Goal: Task Accomplishment & Management: Complete application form

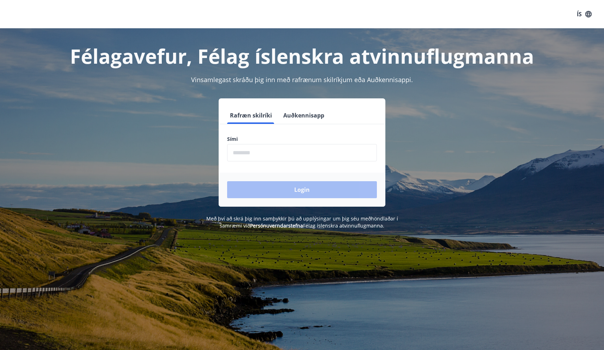
click at [263, 154] on input "phone" at bounding box center [302, 152] width 150 height 17
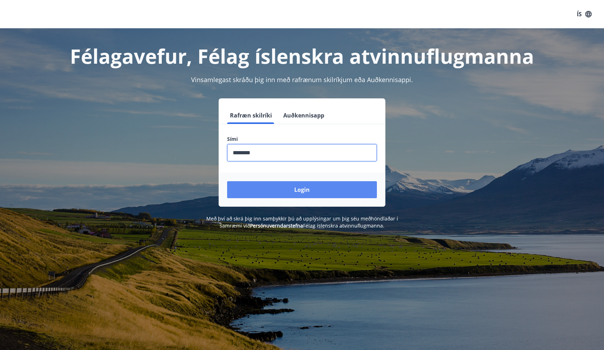
type input "********"
click at [295, 187] on button "Login" at bounding box center [302, 189] width 150 height 17
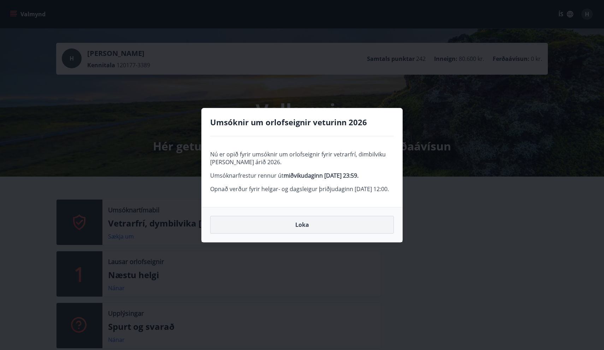
click at [300, 228] on button "Loka" at bounding box center [302, 225] width 184 height 18
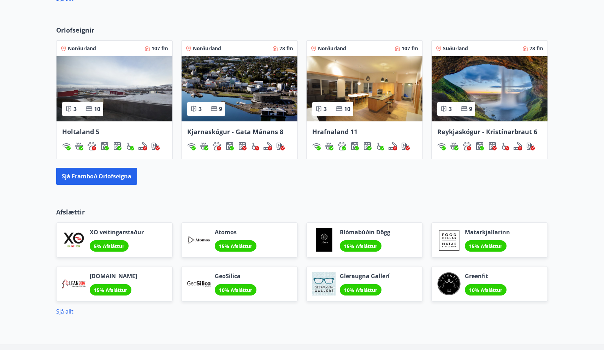
scroll to position [437, 0]
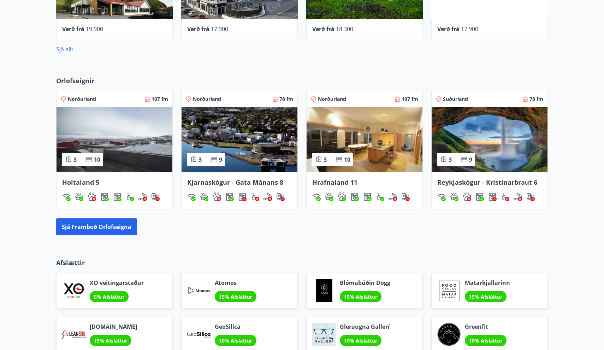
click at [232, 128] on img at bounding box center [240, 139] width 116 height 65
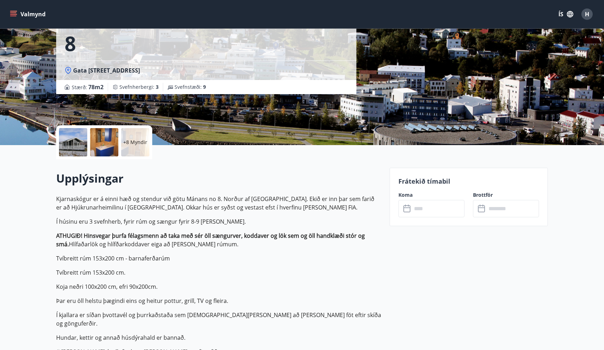
scroll to position [68, 0]
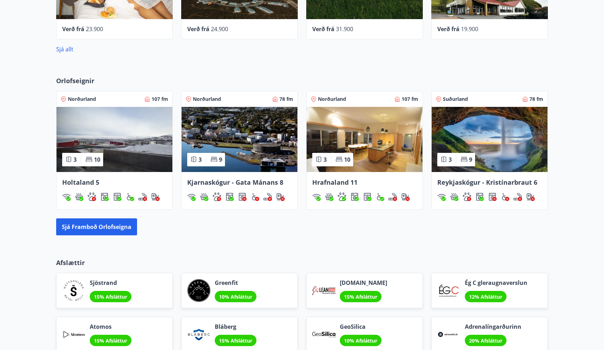
click at [368, 143] on img at bounding box center [365, 139] width 116 height 65
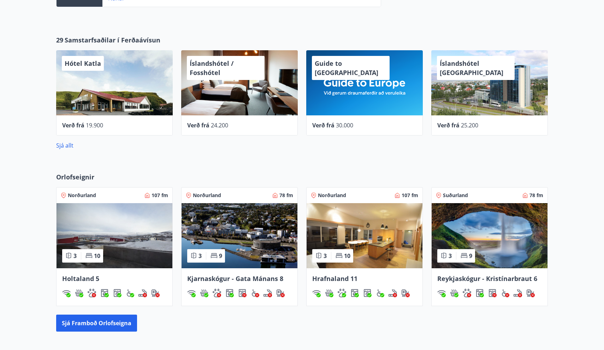
scroll to position [421, 0]
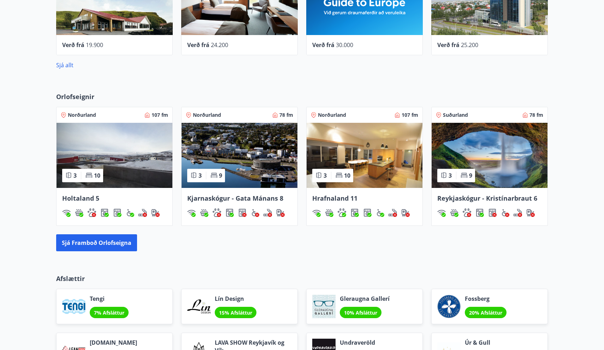
click at [345, 198] on span "Hrafnaland 11" at bounding box center [334, 198] width 45 height 8
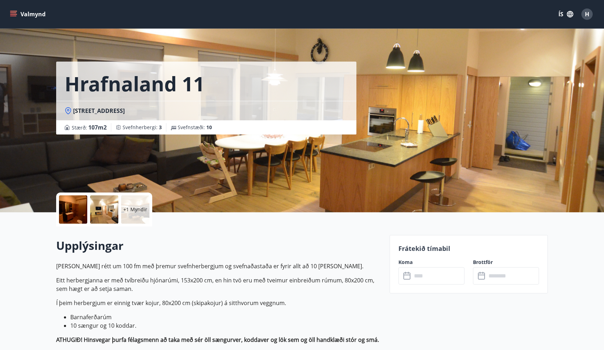
click at [24, 14] on button "Valmynd" at bounding box center [28, 14] width 40 height 13
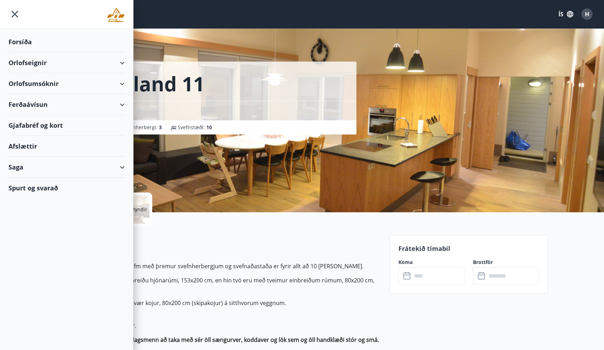
click at [82, 84] on div "Orlofsumsóknir" at bounding box center [66, 83] width 116 height 21
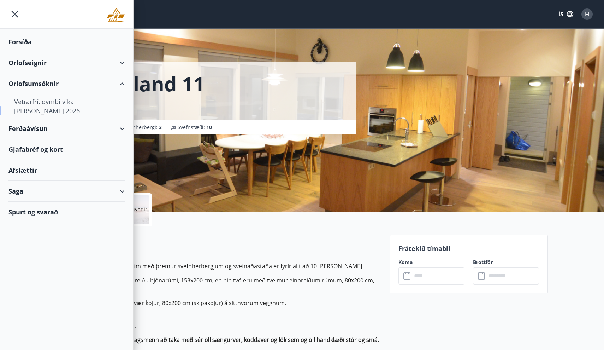
click at [68, 102] on div "Vetrarfrí, dymbilvika [PERSON_NAME] 2026" at bounding box center [66, 106] width 105 height 24
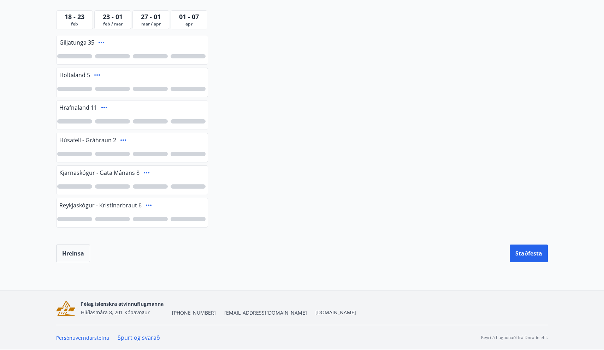
scroll to position [181, 0]
click at [104, 109] on icon at bounding box center [104, 107] width 8 height 8
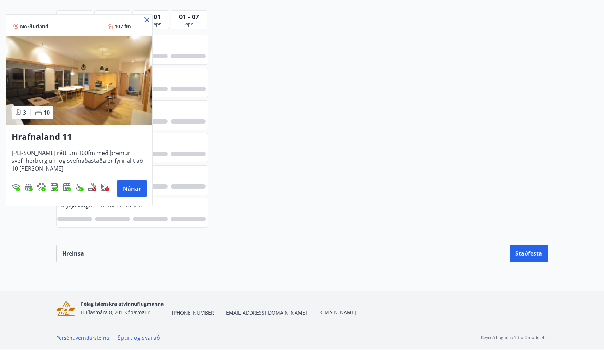
click at [273, 130] on div at bounding box center [302, 175] width 604 height 350
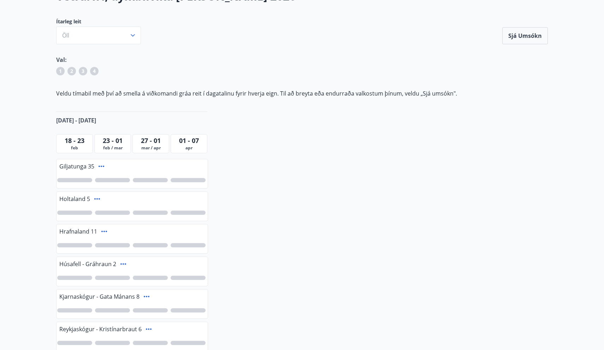
scroll to position [75, 0]
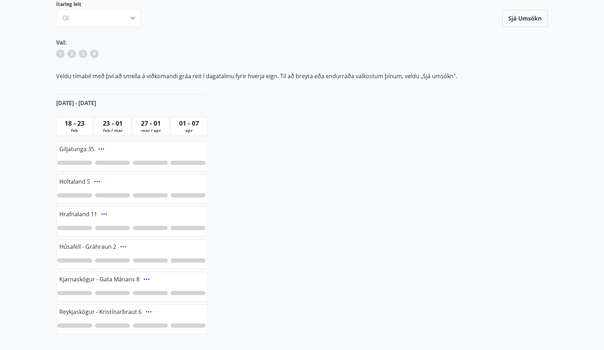
click at [103, 215] on icon at bounding box center [104, 214] width 8 height 8
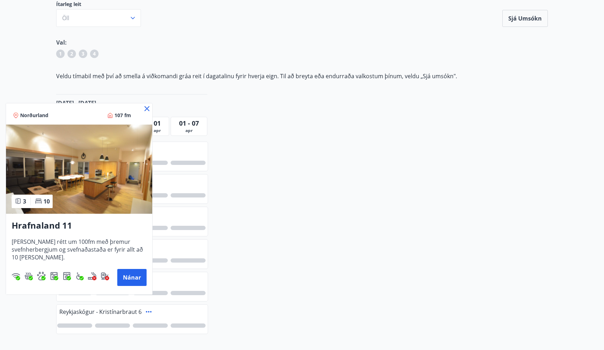
click at [148, 107] on icon at bounding box center [147, 108] width 8 height 8
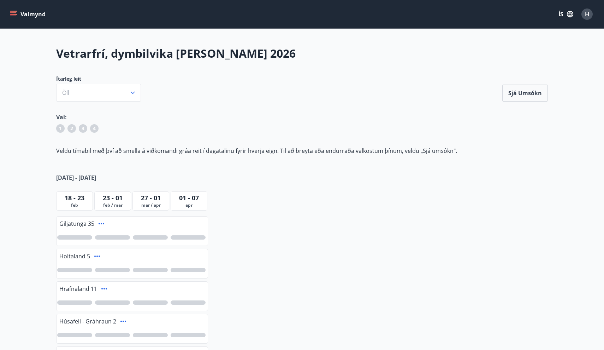
scroll to position [0, 0]
click at [75, 302] on div at bounding box center [74, 302] width 35 height 4
click at [117, 303] on div at bounding box center [112, 302] width 35 height 4
click at [151, 304] on div "1 2" at bounding box center [132, 302] width 151 height 16
click at [155, 299] on div "1 2" at bounding box center [132, 302] width 151 height 16
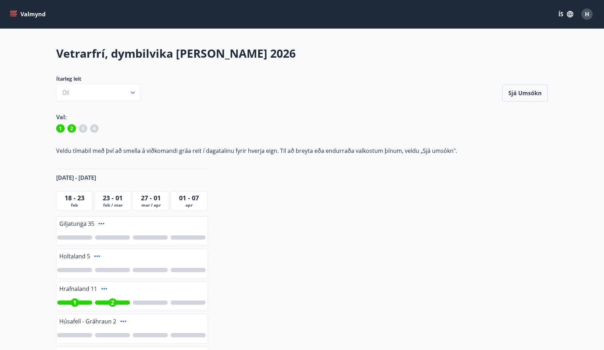
click at [154, 303] on div at bounding box center [150, 302] width 35 height 4
click at [187, 303] on div at bounding box center [188, 302] width 35 height 4
click at [534, 92] on button "Sjá umsókn" at bounding box center [526, 92] width 46 height 17
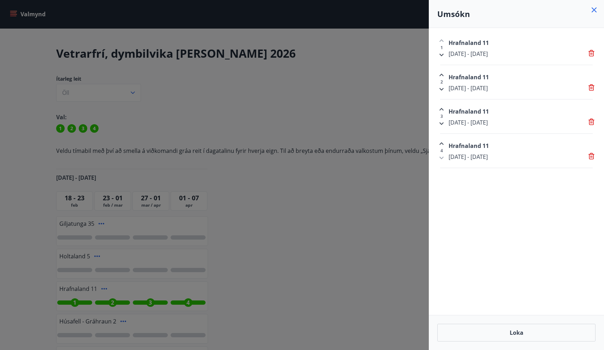
click at [357, 208] on div at bounding box center [302, 175] width 604 height 350
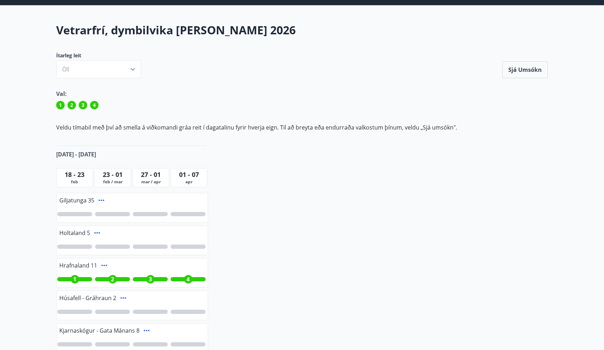
scroll to position [19, 0]
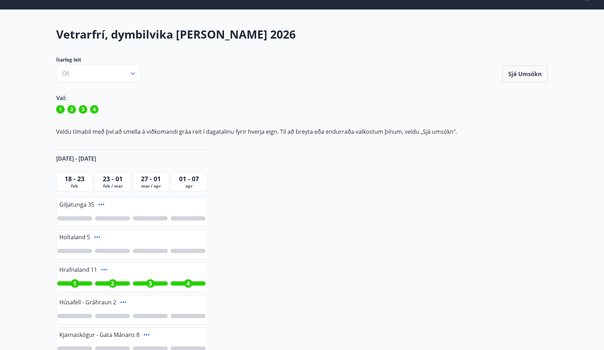
click at [75, 283] on span "1" at bounding box center [74, 283] width 3 height 8
click at [117, 281] on div "1" at bounding box center [112, 283] width 35 height 4
click at [154, 281] on div "1" at bounding box center [150, 283] width 8 height 8
click at [194, 280] on div "1" at bounding box center [132, 283] width 151 height 16
click at [188, 283] on span "1" at bounding box center [188, 283] width 3 height 8
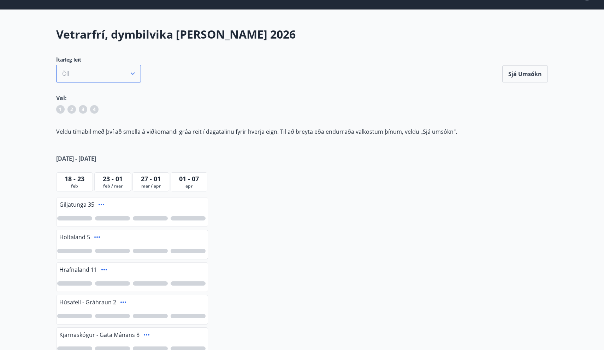
click at [132, 74] on icon "button" at bounding box center [132, 73] width 7 height 7
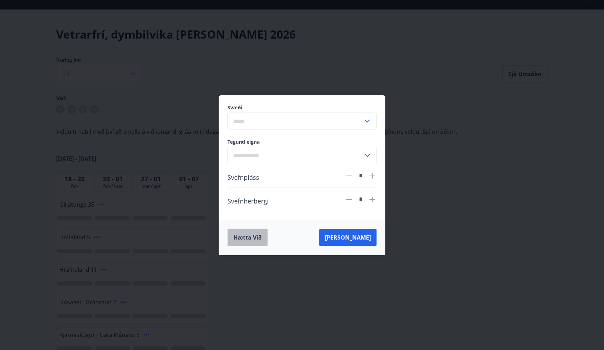
click at [256, 236] on button "Hætta við" at bounding box center [248, 237] width 40 height 18
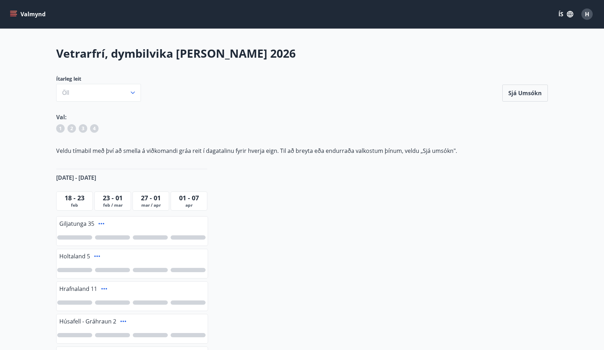
scroll to position [0, 0]
click at [31, 16] on button "Valmynd" at bounding box center [28, 14] width 40 height 13
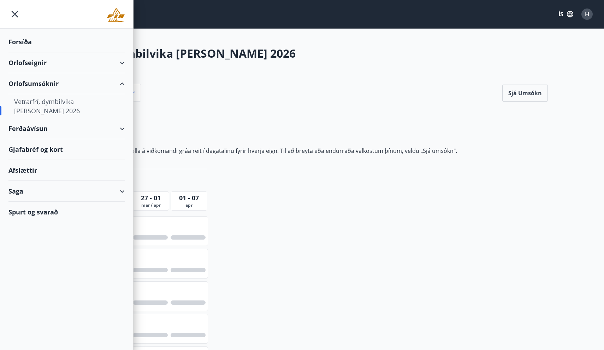
click at [30, 83] on div "Orlofsumsóknir" at bounding box center [66, 83] width 116 height 21
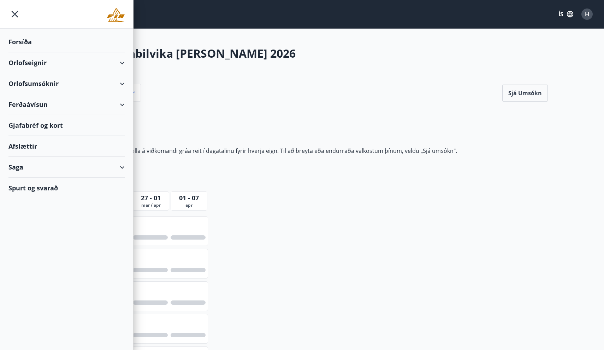
click at [30, 83] on div "Orlofsumsóknir" at bounding box center [66, 83] width 116 height 21
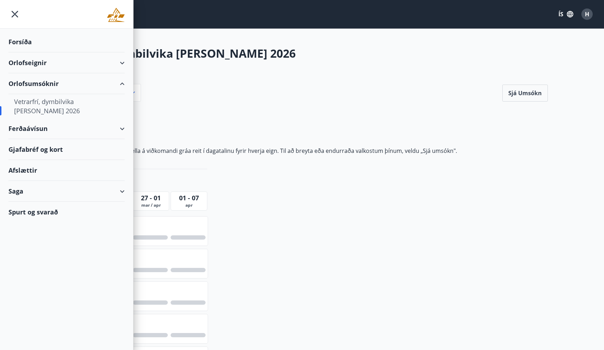
click at [53, 106] on div "Vetrarfrí, dymbilvika [PERSON_NAME] 2026" at bounding box center [66, 106] width 105 height 24
click at [34, 66] on div "Orlofseignir" at bounding box center [66, 62] width 116 height 21
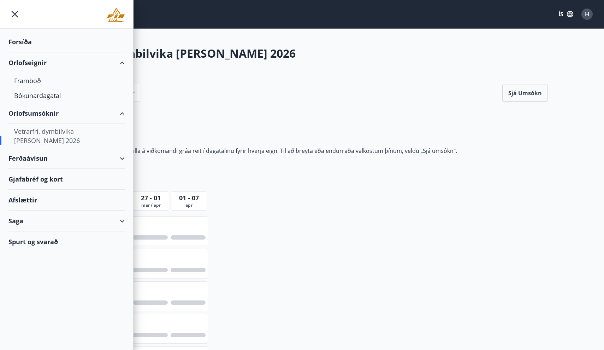
click at [116, 63] on div "Orlofseignir" at bounding box center [66, 62] width 116 height 21
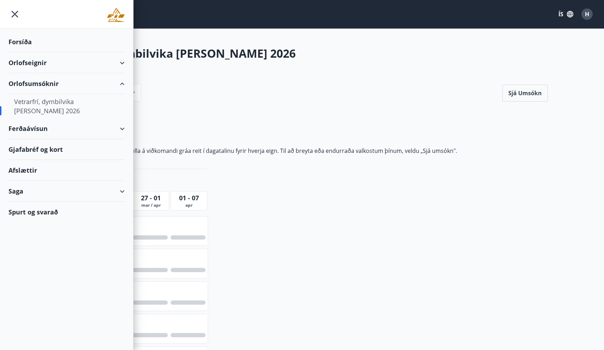
click at [24, 130] on div "Ferðaávísun" at bounding box center [66, 128] width 116 height 21
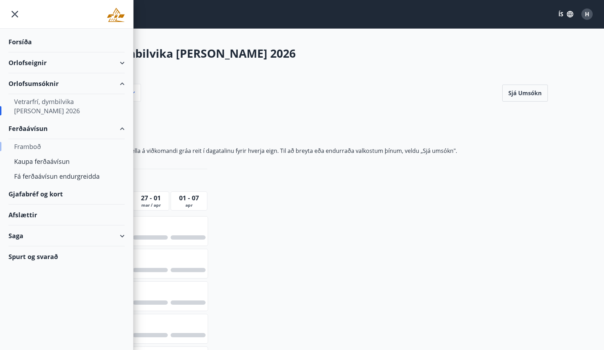
click at [32, 147] on div "Framboð" at bounding box center [66, 146] width 105 height 15
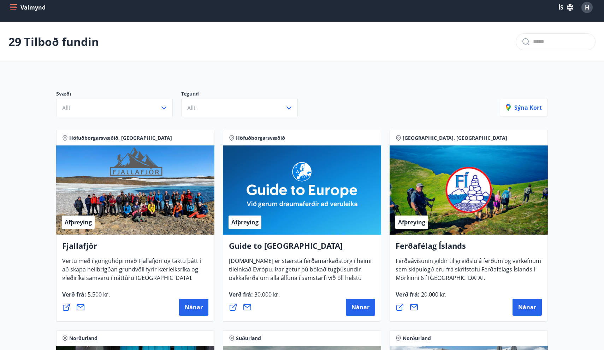
scroll to position [8, 0]
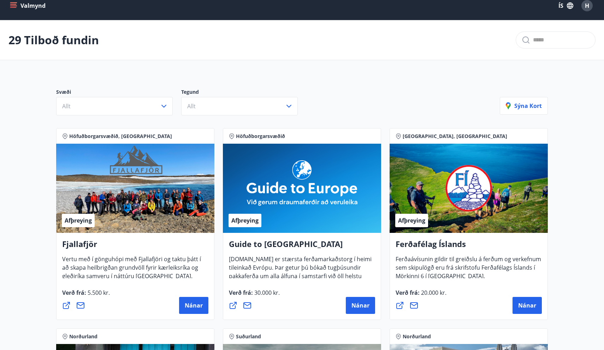
click at [13, 7] on icon "menu" at bounding box center [13, 7] width 6 height 1
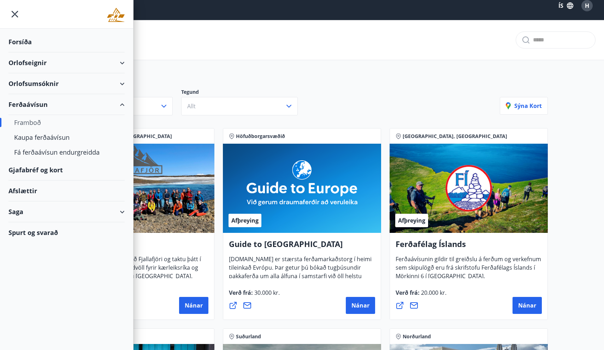
click at [49, 211] on div "Saga" at bounding box center [66, 211] width 116 height 21
click at [41, 83] on div "Orlofsumsóknir" at bounding box center [66, 83] width 116 height 21
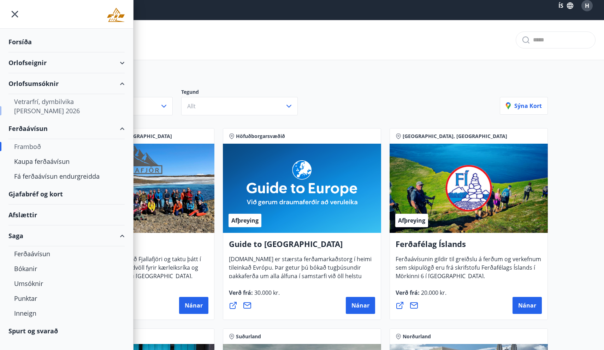
click at [41, 105] on div "Vetrarfrí, dymbilvika [PERSON_NAME] 2026" at bounding box center [66, 106] width 105 height 24
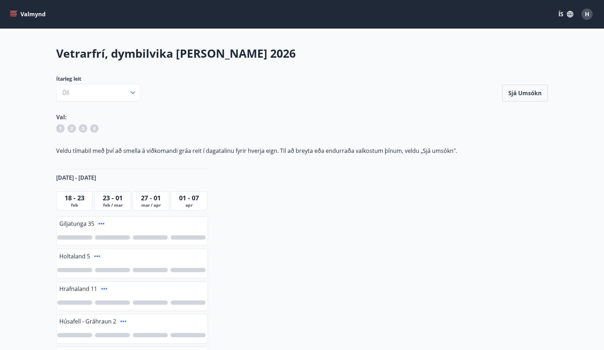
click at [18, 13] on button "Valmynd" at bounding box center [28, 14] width 40 height 13
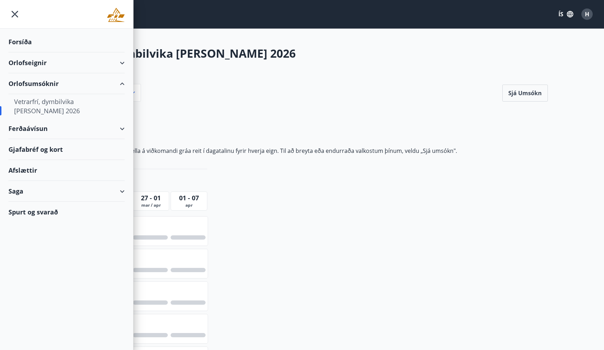
click at [22, 41] on div "Forsíða" at bounding box center [66, 41] width 116 height 21
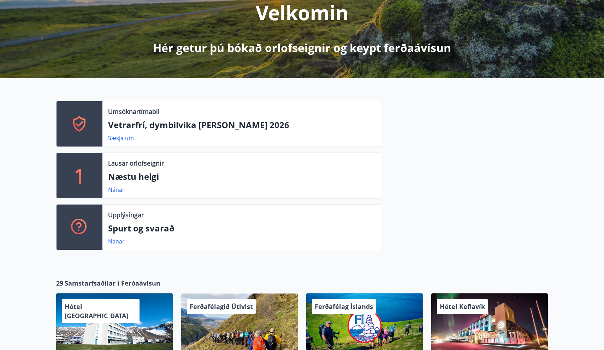
scroll to position [107, 0]
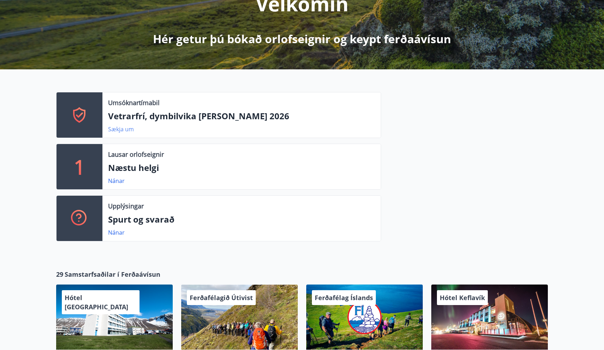
click at [118, 131] on link "Sækja um" at bounding box center [121, 129] width 26 height 8
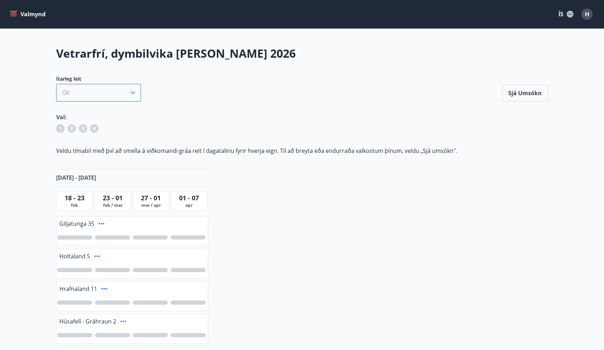
click at [132, 91] on icon "button" at bounding box center [132, 92] width 7 height 7
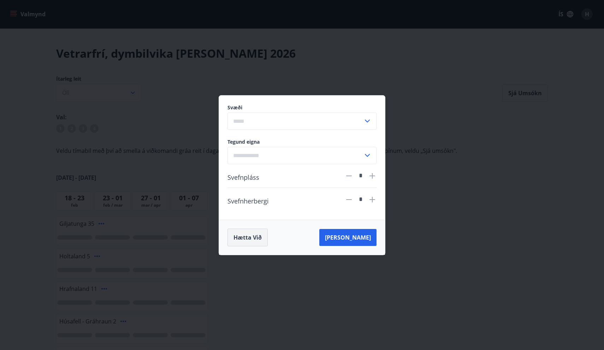
click at [248, 235] on button "Hætta við" at bounding box center [248, 237] width 40 height 18
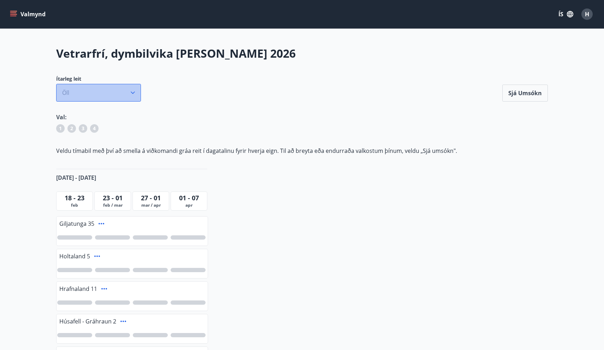
click at [133, 96] on icon "button" at bounding box center [132, 92] width 7 height 7
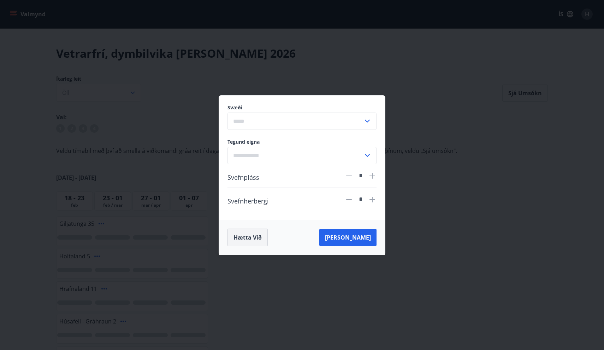
click at [245, 233] on button "Hætta við" at bounding box center [248, 237] width 40 height 18
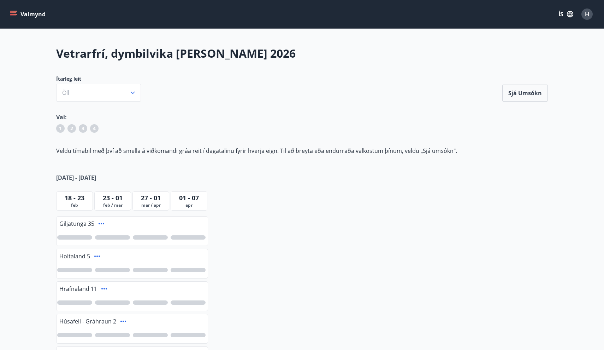
click at [18, 11] on button "Valmynd" at bounding box center [28, 14] width 40 height 13
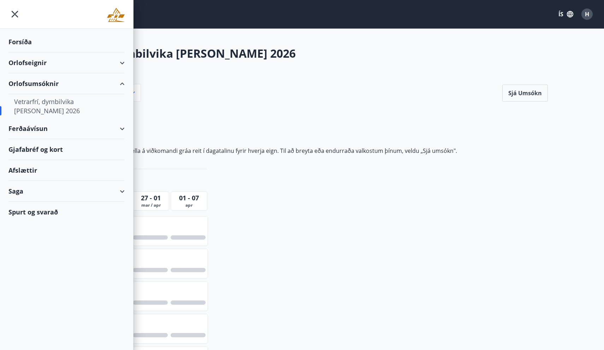
click at [45, 63] on div "Orlofseignir" at bounding box center [66, 62] width 116 height 21
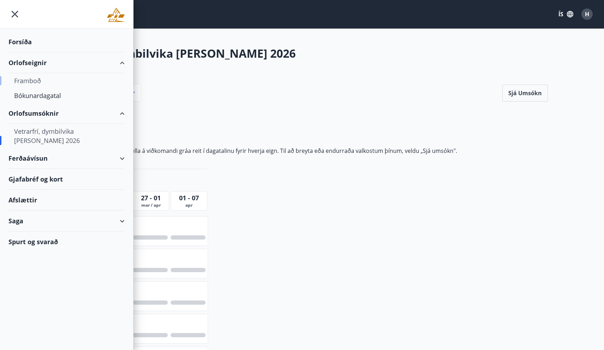
click at [33, 82] on div "Framboð" at bounding box center [66, 80] width 105 height 15
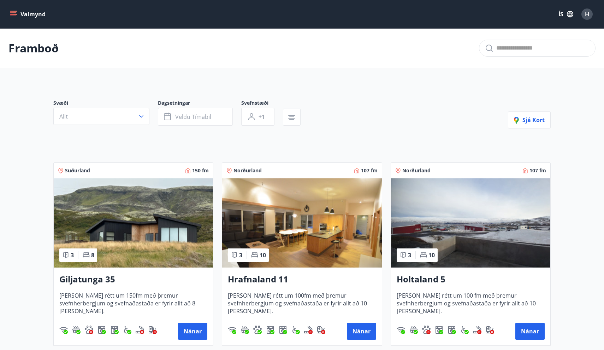
click at [27, 12] on button "Valmynd" at bounding box center [28, 14] width 40 height 13
click at [209, 65] on div "Framboð" at bounding box center [302, 48] width 604 height 40
click at [17, 12] on button "Valmynd" at bounding box center [28, 14] width 40 height 13
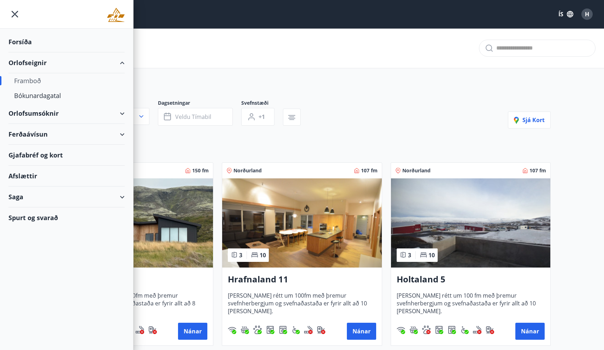
click at [52, 117] on div "Orlofsumsóknir" at bounding box center [66, 113] width 116 height 21
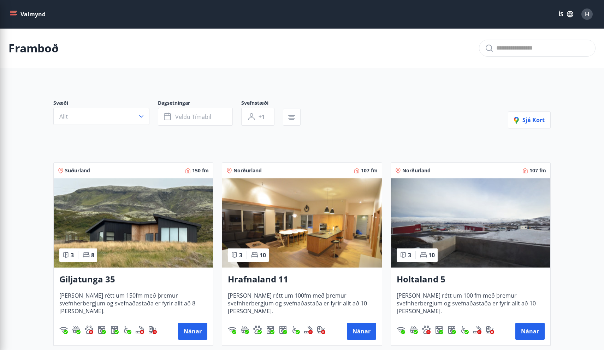
click at [188, 75] on main "Framboð Svæði Allt Dagsetningar Veldu tímabil Svefnstæði +1 Sjá kort Suðurland …" at bounding box center [302, 285] width 604 height 514
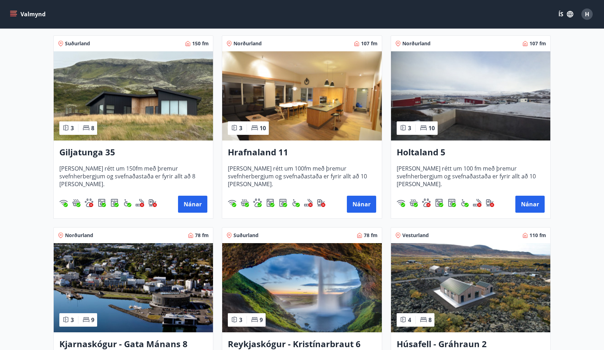
scroll to position [130, 0]
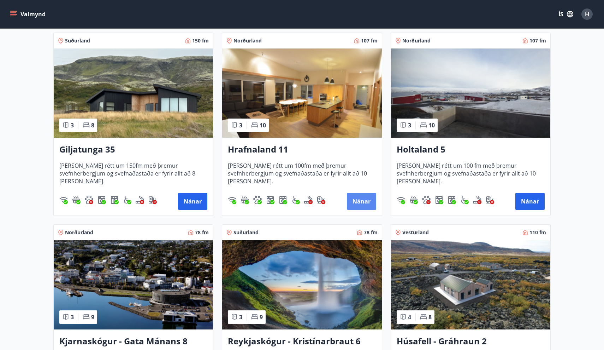
click at [362, 202] on button "Nánar" at bounding box center [361, 201] width 29 height 17
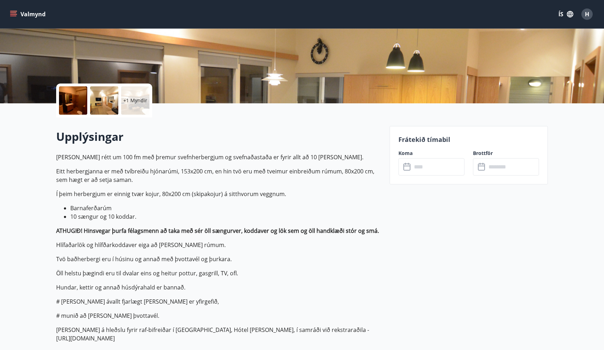
scroll to position [102, 0]
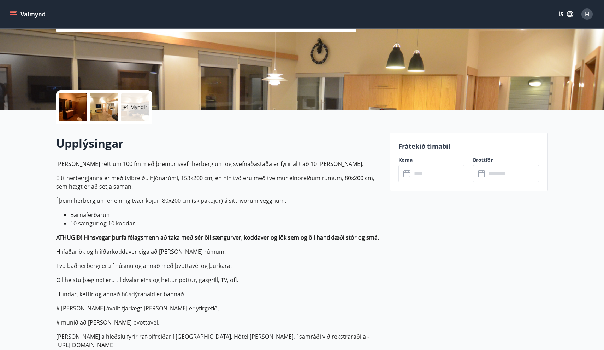
click at [408, 172] on icon at bounding box center [408, 173] width 8 height 8
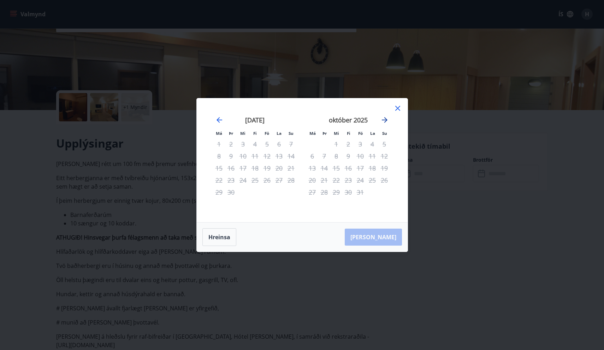
click at [387, 119] on icon "Move forward to switch to the next month." at bounding box center [385, 120] width 6 height 6
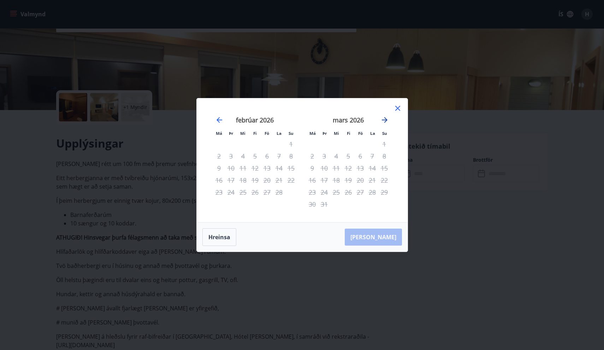
click at [387, 119] on icon "Move forward to switch to the next month." at bounding box center [385, 120] width 6 height 6
click at [222, 122] on icon "Move backward to switch to the previous month." at bounding box center [219, 120] width 8 height 8
click at [398, 103] on div "Má Þr Mi Fi Fö La Su Má Þr Mi Fi Fö La [DEMOGRAPHIC_DATA] [DATE] 1 2 3 4 5 6 7 …" at bounding box center [302, 160] width 211 height 124
click at [394, 110] on icon at bounding box center [398, 108] width 8 height 8
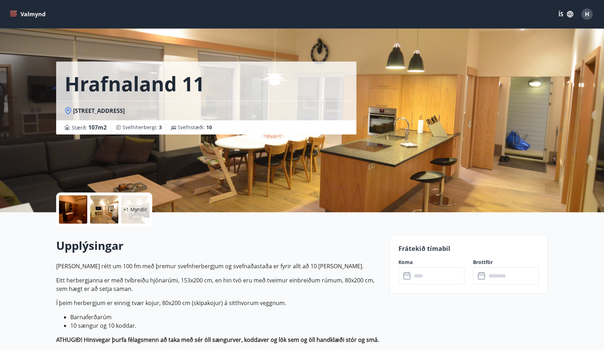
scroll to position [0, 0]
click at [16, 13] on icon "menu" at bounding box center [13, 14] width 7 height 7
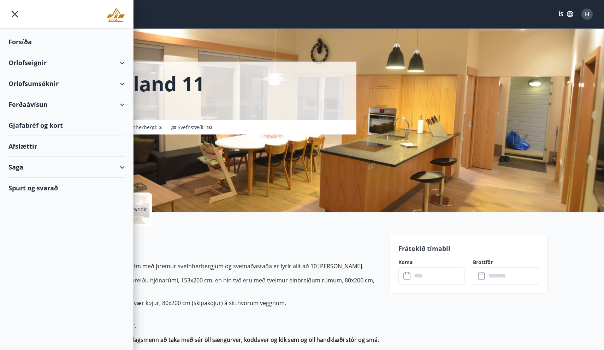
click at [42, 84] on div "Orlofsumsóknir" at bounding box center [66, 83] width 116 height 21
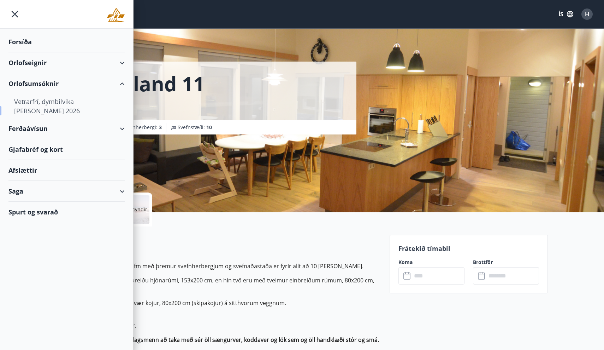
click at [40, 104] on div "Vetrarfrí, dymbilvika [PERSON_NAME] 2026" at bounding box center [66, 106] width 105 height 24
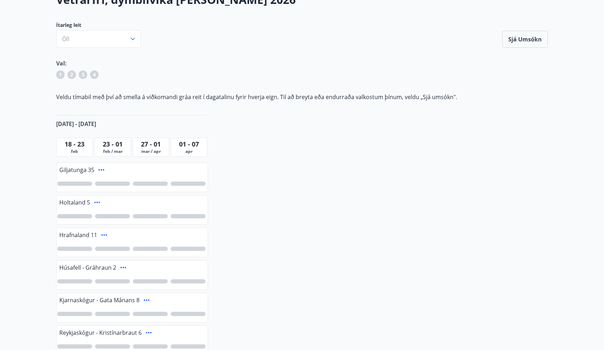
scroll to position [54, 0]
click at [110, 147] on span "23 - 01" at bounding box center [113, 143] width 20 height 8
click at [65, 248] on div at bounding box center [74, 248] width 35 height 4
click at [113, 248] on div at bounding box center [112, 248] width 35 height 4
click at [150, 248] on div at bounding box center [150, 248] width 35 height 4
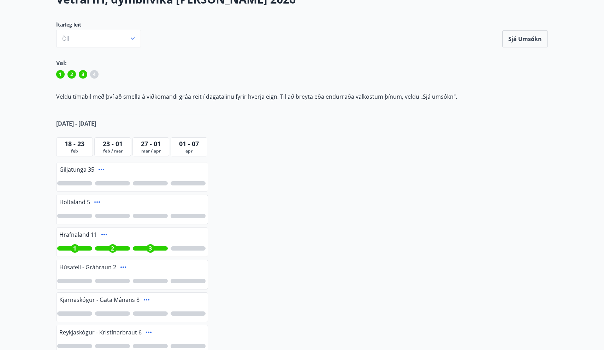
click at [191, 249] on div at bounding box center [188, 248] width 35 height 4
click at [113, 149] on span "feb / mar" at bounding box center [112, 151] width 33 height 6
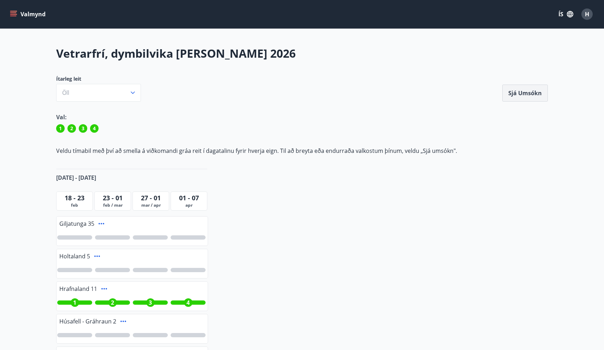
scroll to position [0, 0]
click at [521, 94] on button "Sjá umsókn" at bounding box center [526, 92] width 46 height 17
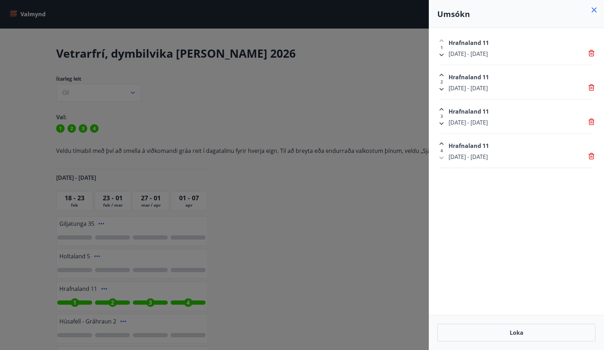
click at [597, 11] on icon at bounding box center [594, 10] width 8 height 8
